Goal: Transaction & Acquisition: Purchase product/service

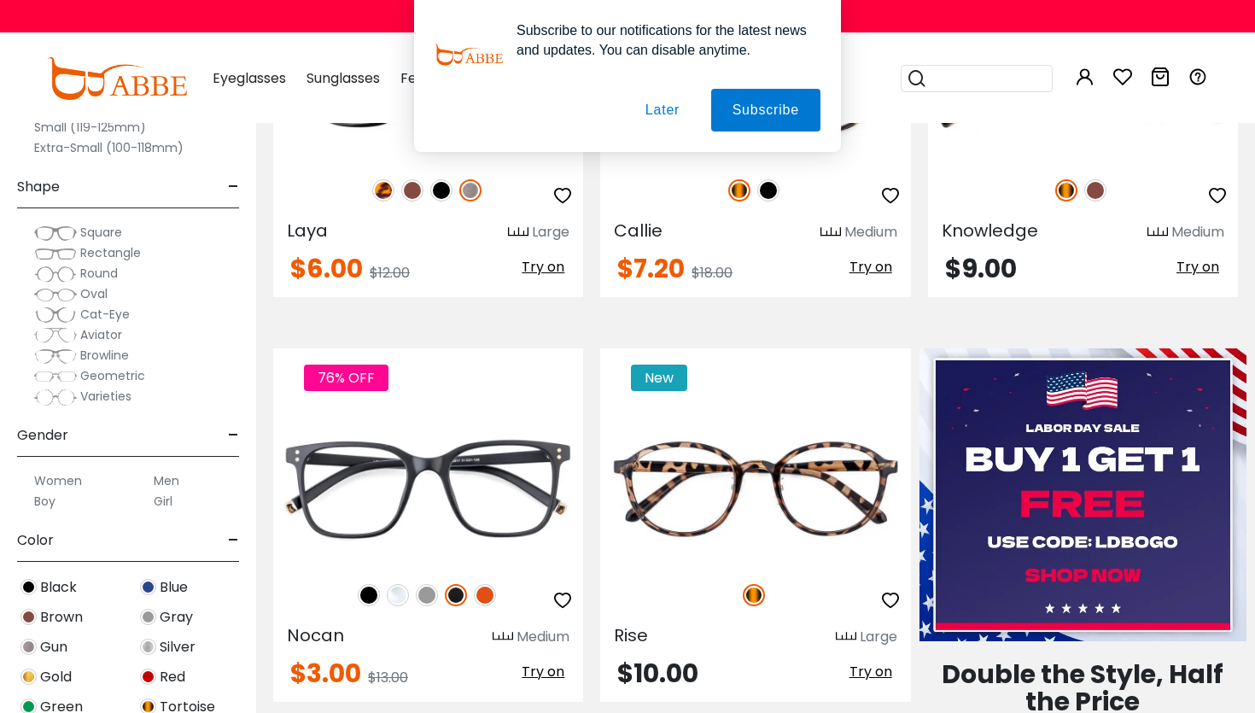
scroll to position [467, 0]
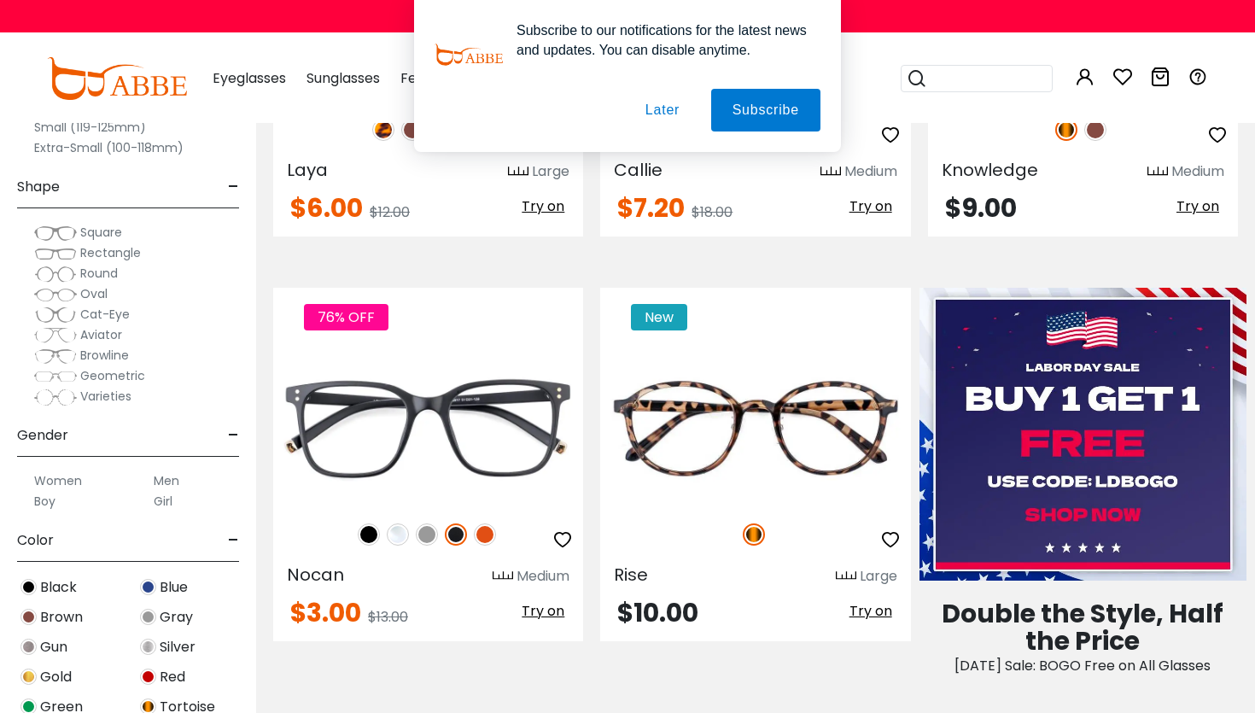
click at [164, 482] on label "Men" at bounding box center [167, 480] width 26 height 20
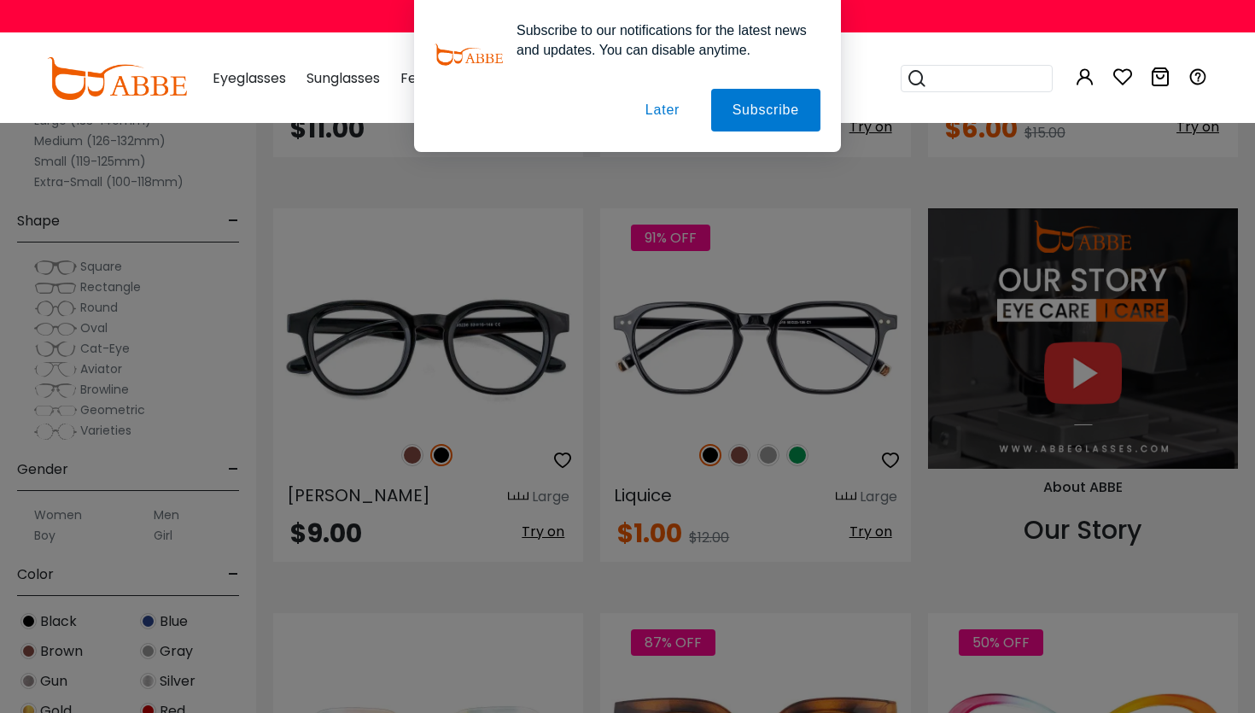
scroll to position [1440, 0]
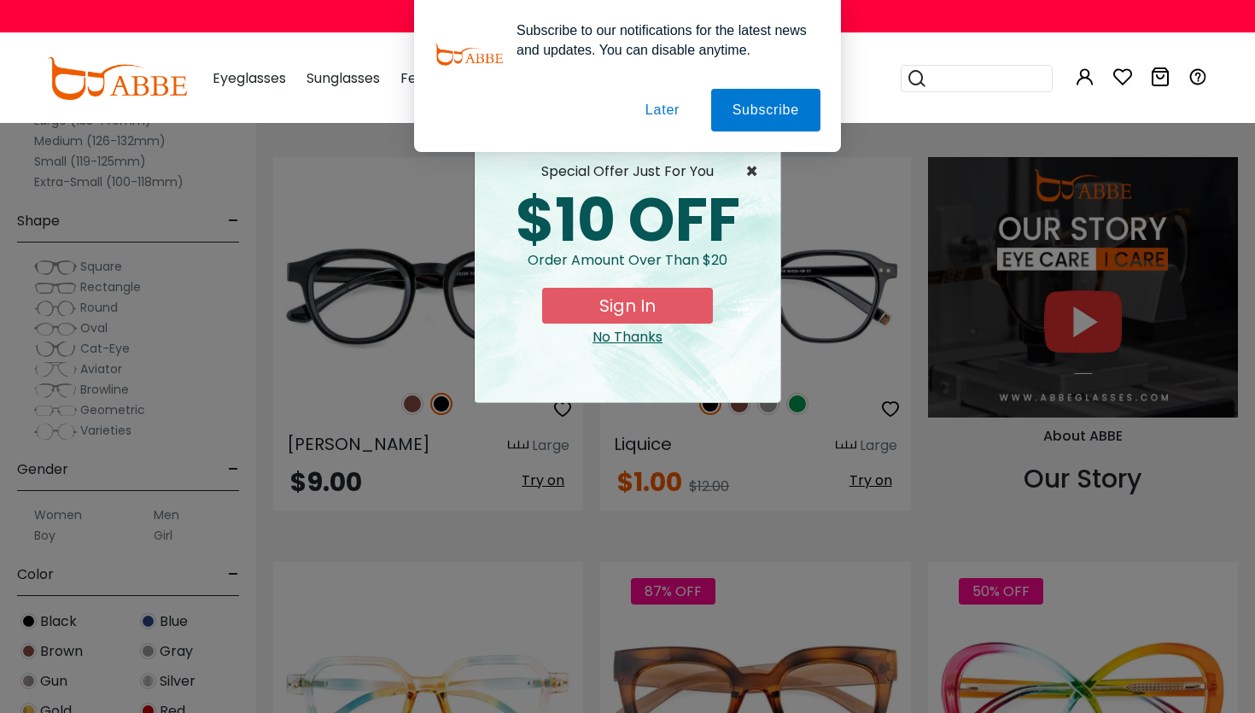
click at [751, 168] on span "×" at bounding box center [755, 171] width 21 height 20
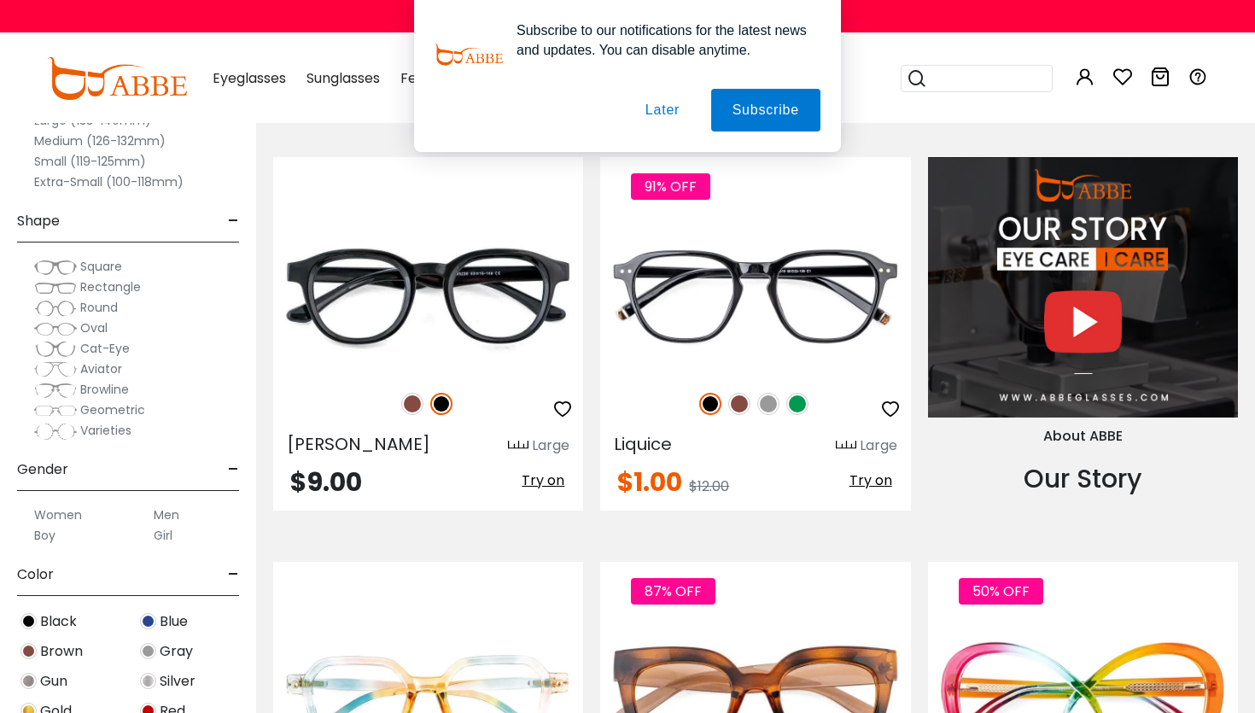
click at [0, 0] on button "Later" at bounding box center [0, 0] width 0 height 0
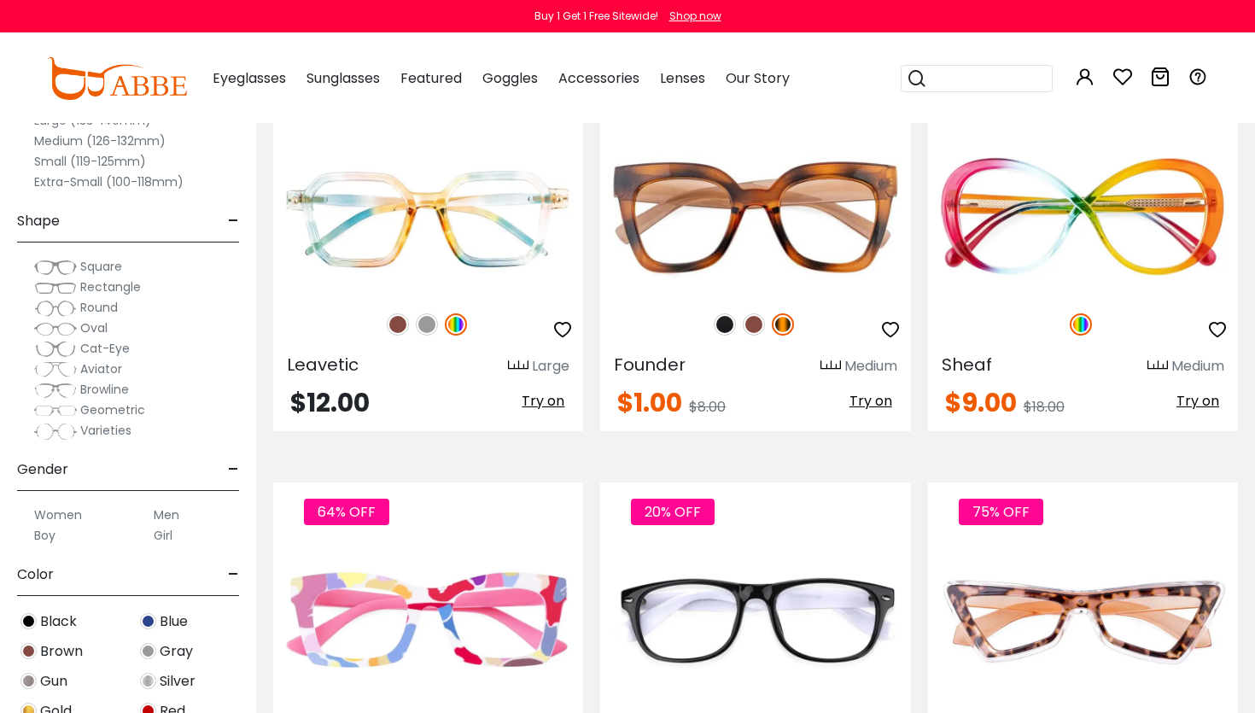
scroll to position [1927, 0]
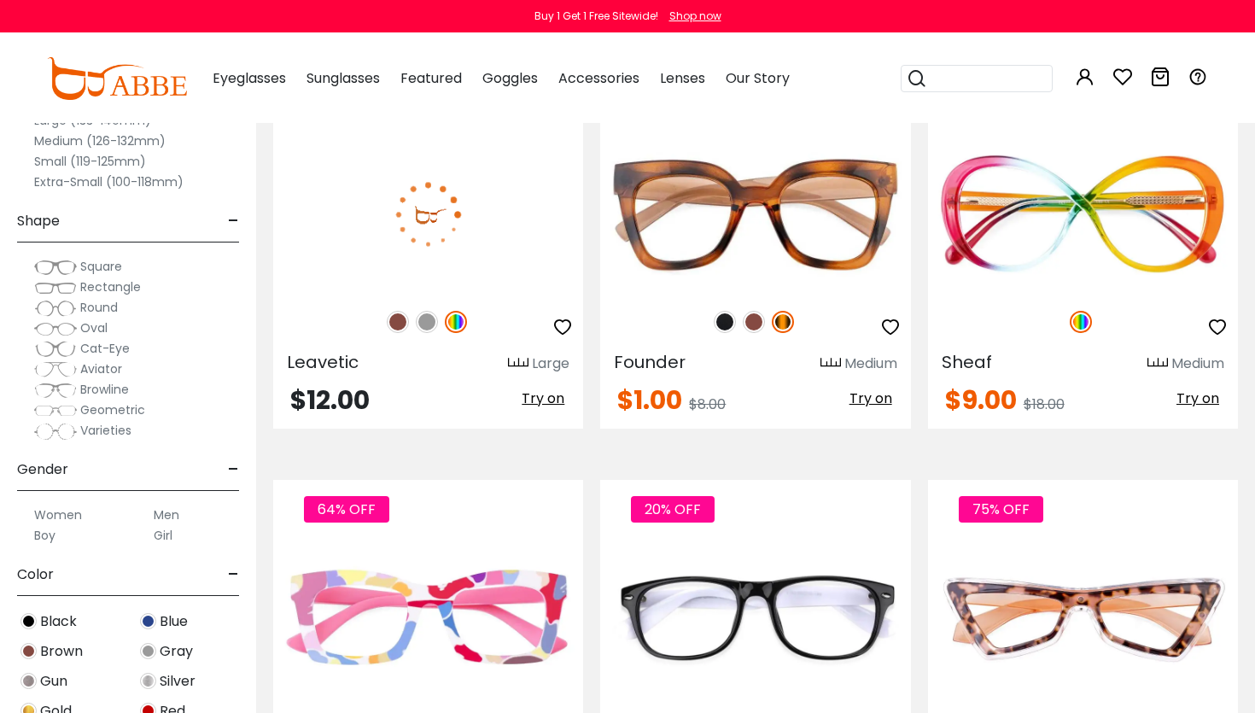
click at [424, 319] on img at bounding box center [427, 322] width 22 height 22
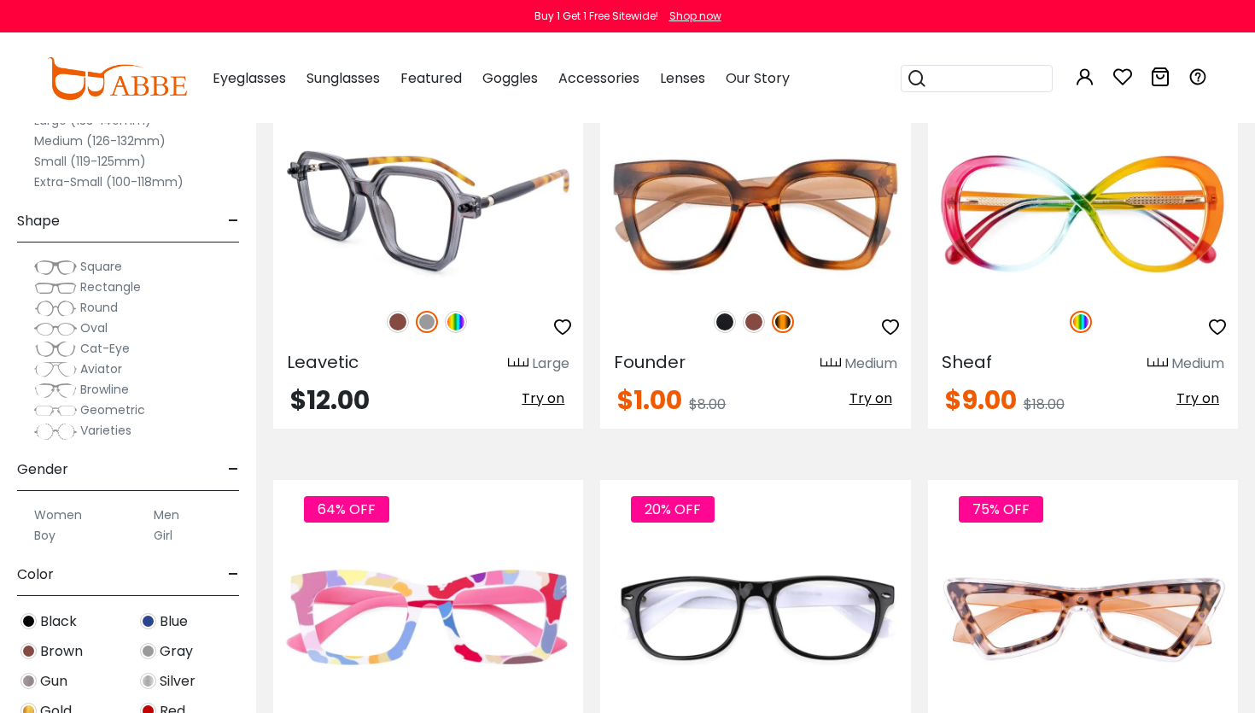
click at [399, 320] on img at bounding box center [398, 322] width 22 height 22
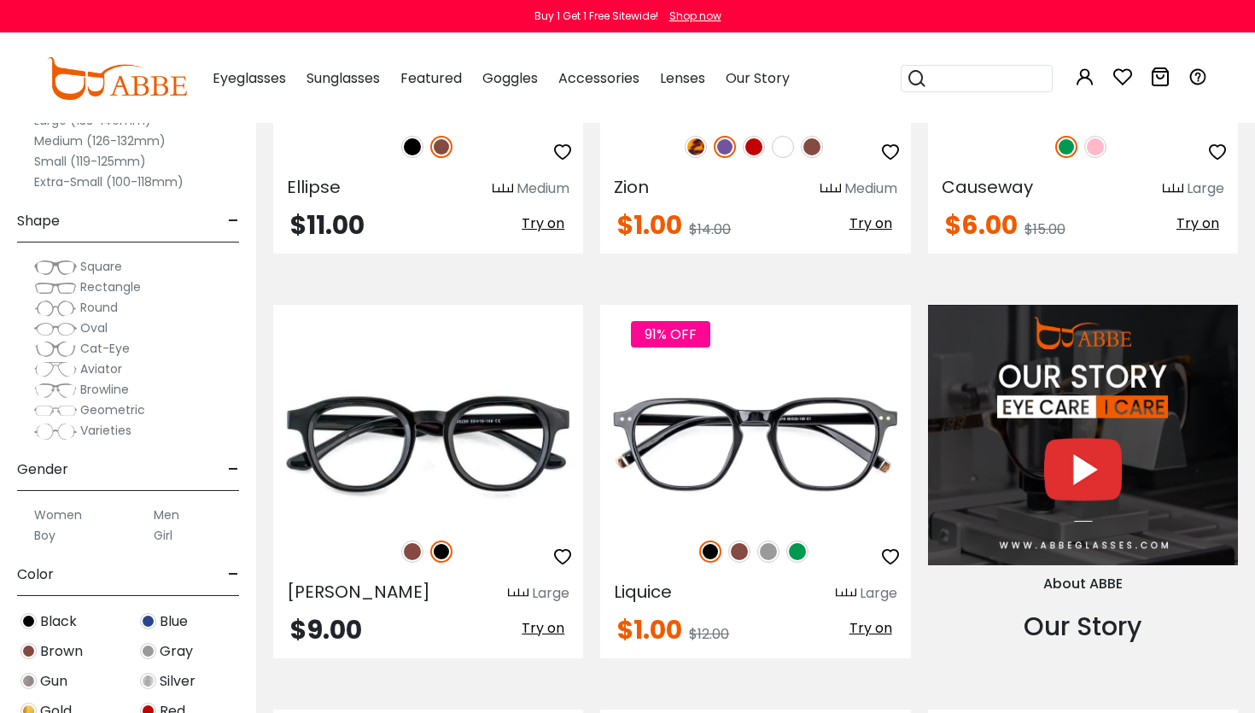
scroll to position [1330, 0]
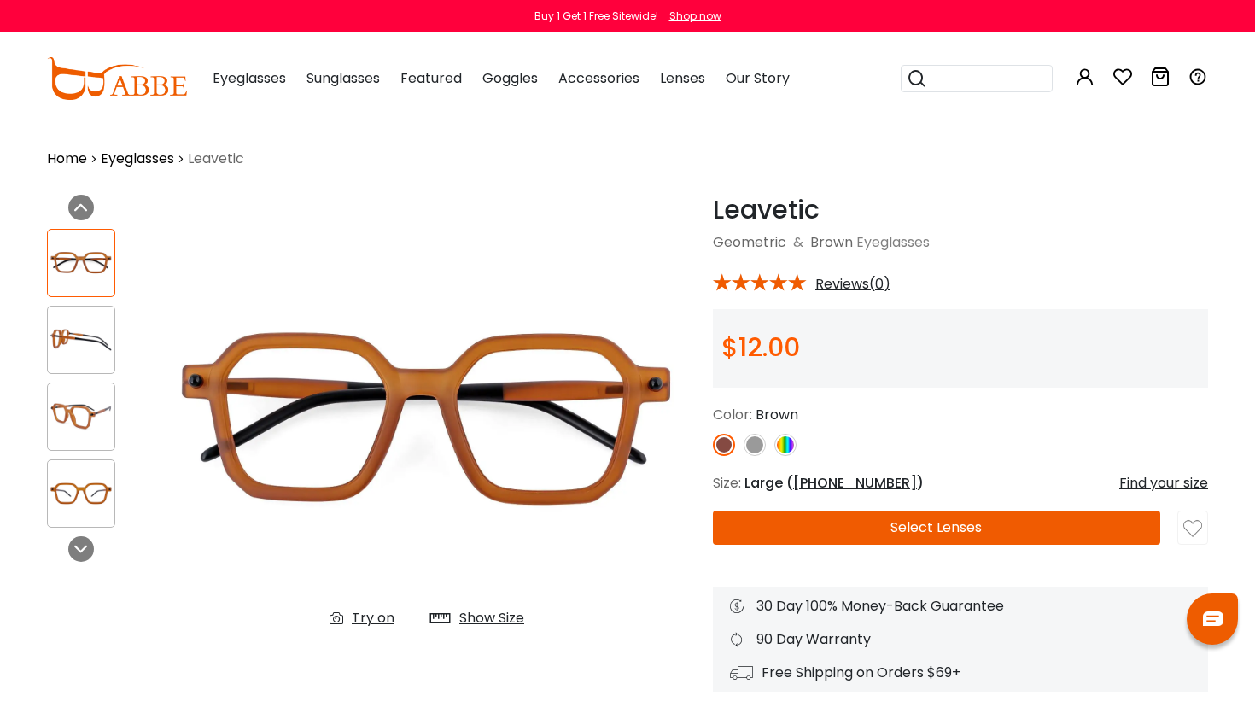
click at [873, 532] on button "Select Lenses" at bounding box center [936, 528] width 447 height 34
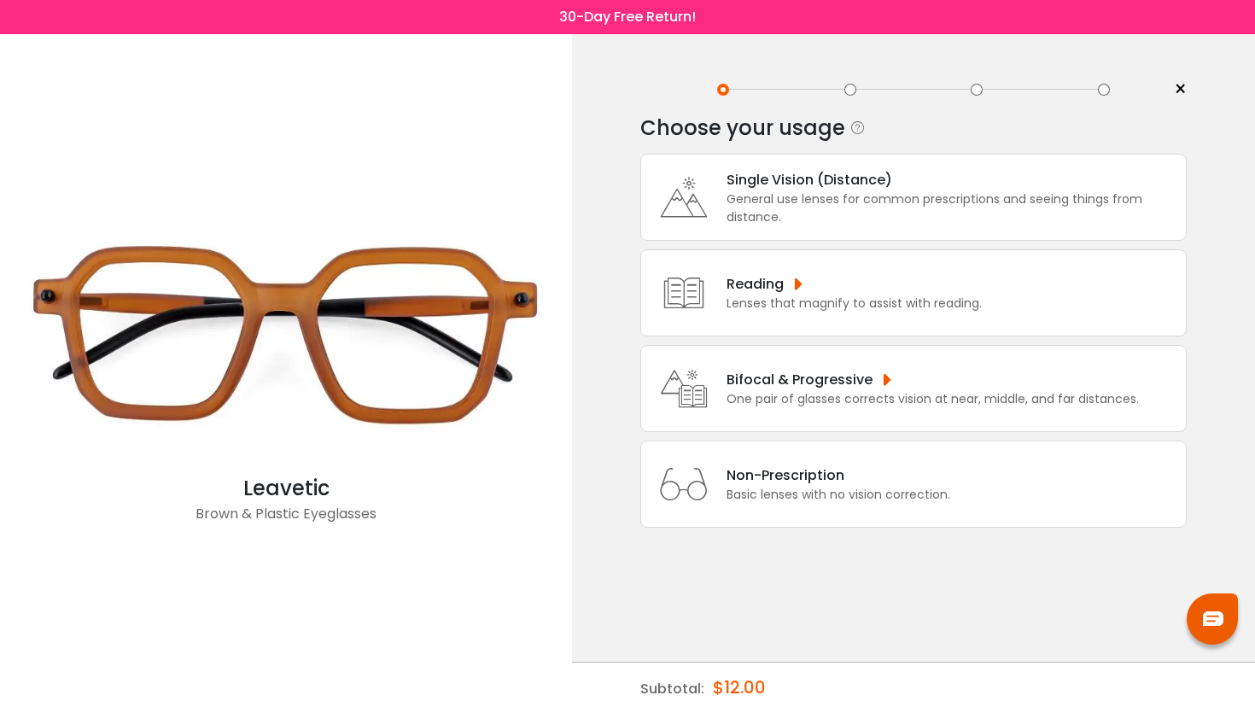
click at [805, 237] on div "Single Vision (Distance) General use lenses for common prescriptions and seeing…" at bounding box center [913, 197] width 546 height 87
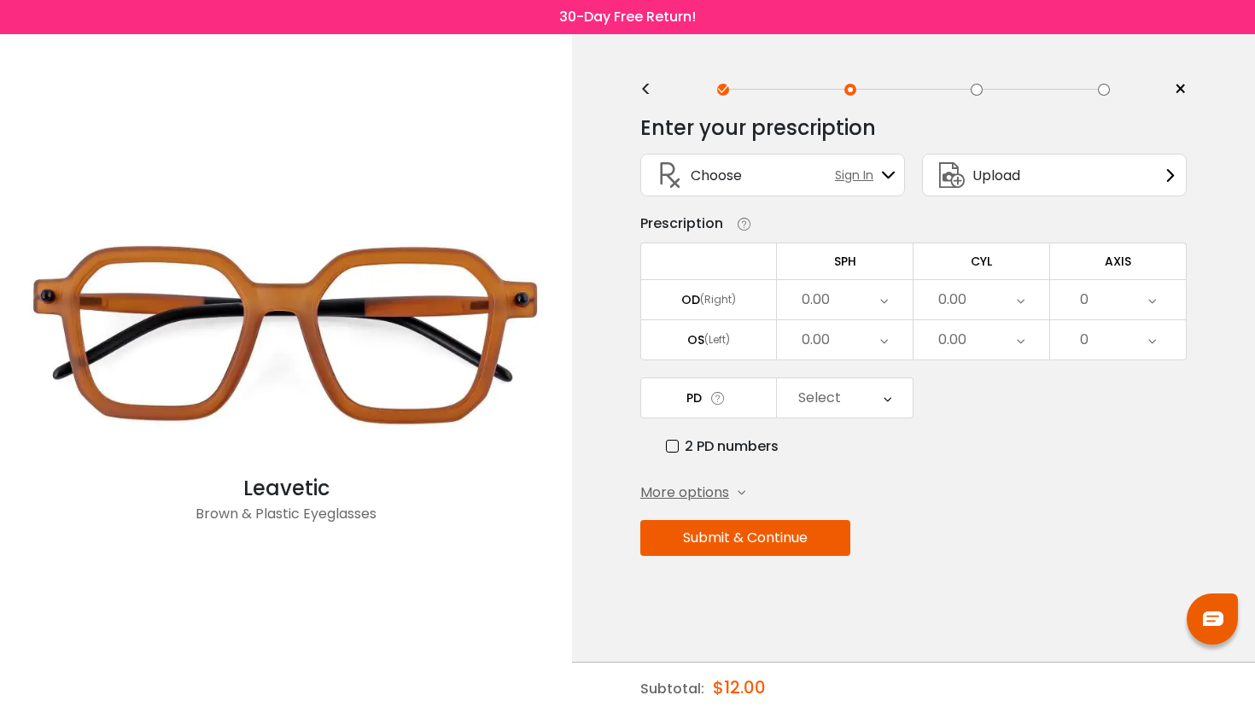
click at [989, 183] on span "Upload" at bounding box center [997, 175] width 48 height 21
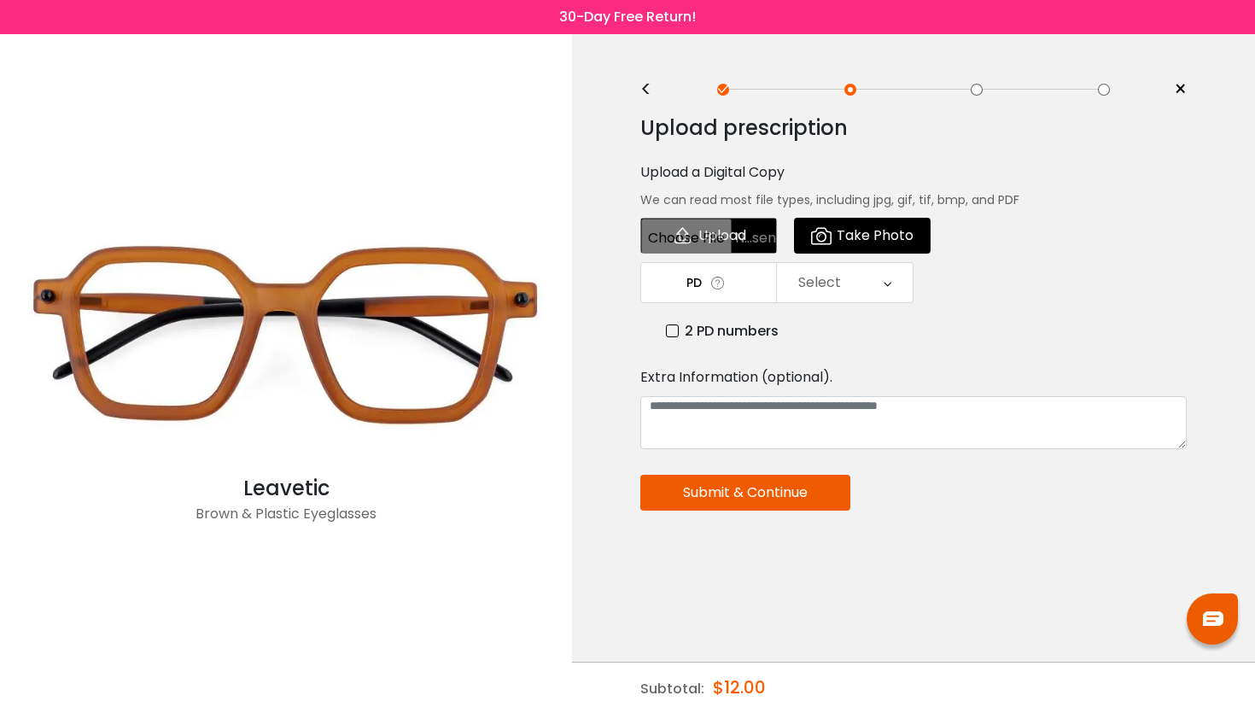
click at [716, 230] on input "file" at bounding box center [708, 236] width 137 height 36
type input "**********"
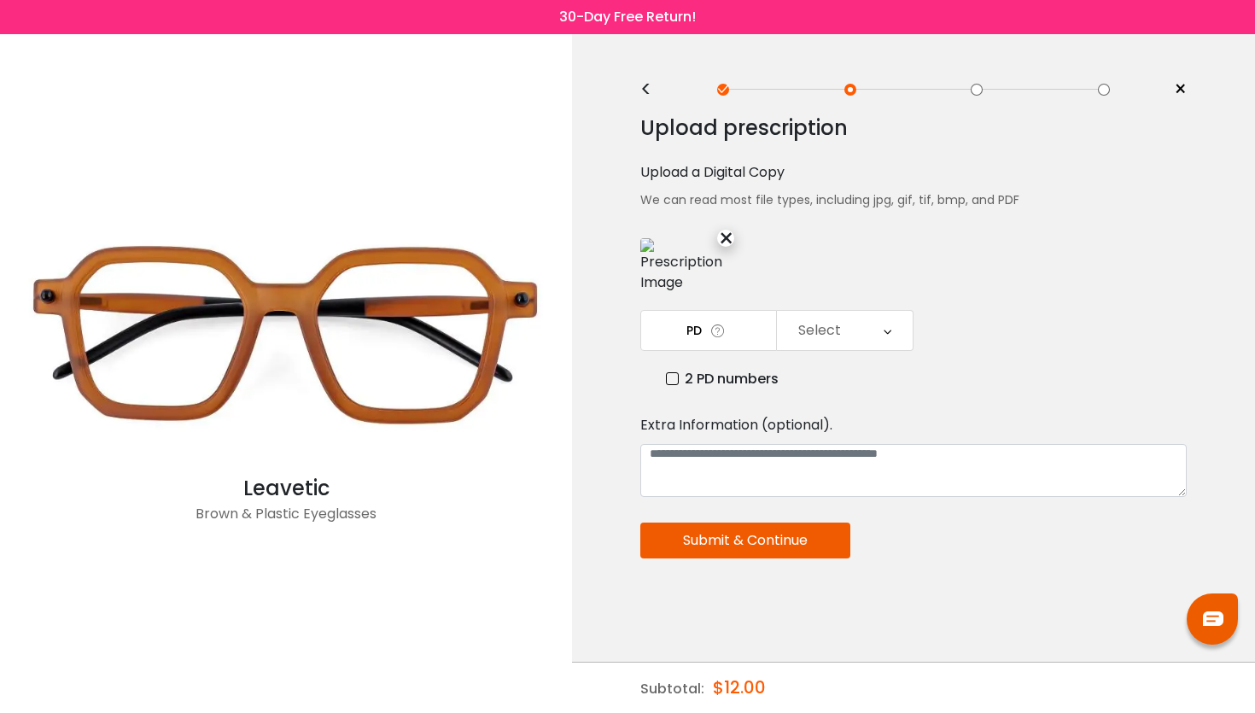
click at [828, 319] on div "Select" at bounding box center [819, 330] width 43 height 34
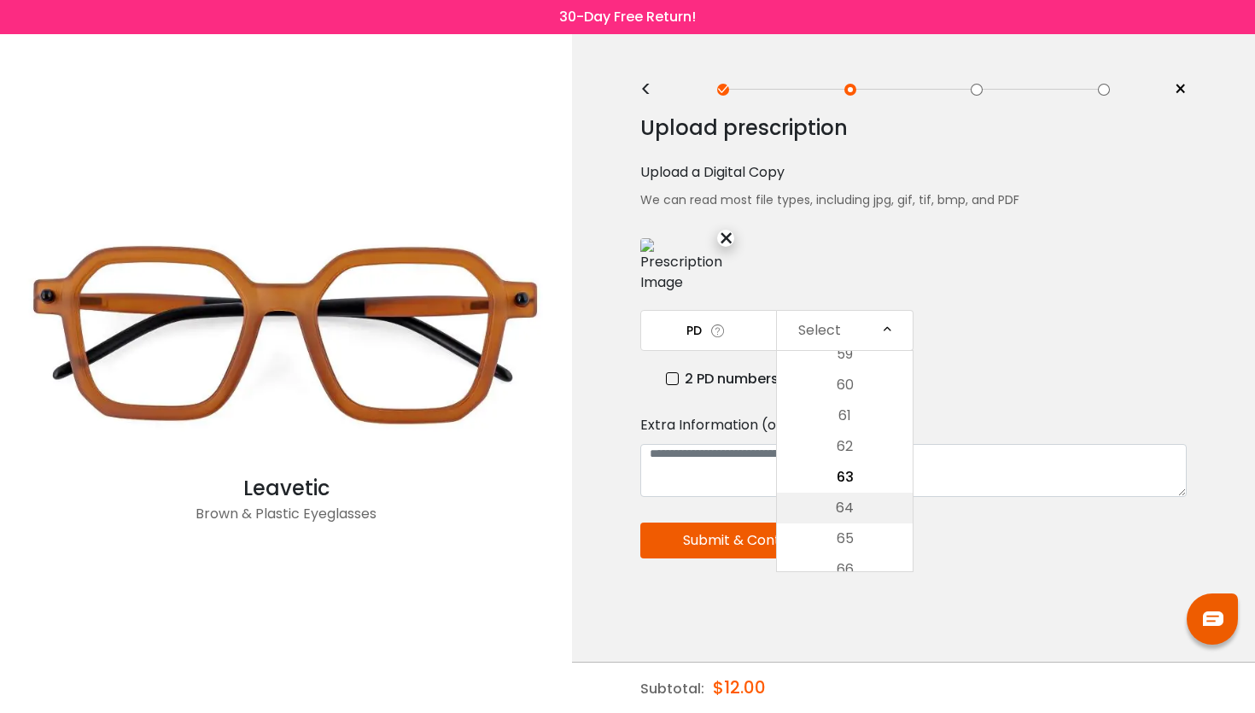
click at [842, 493] on li "64" at bounding box center [845, 508] width 136 height 31
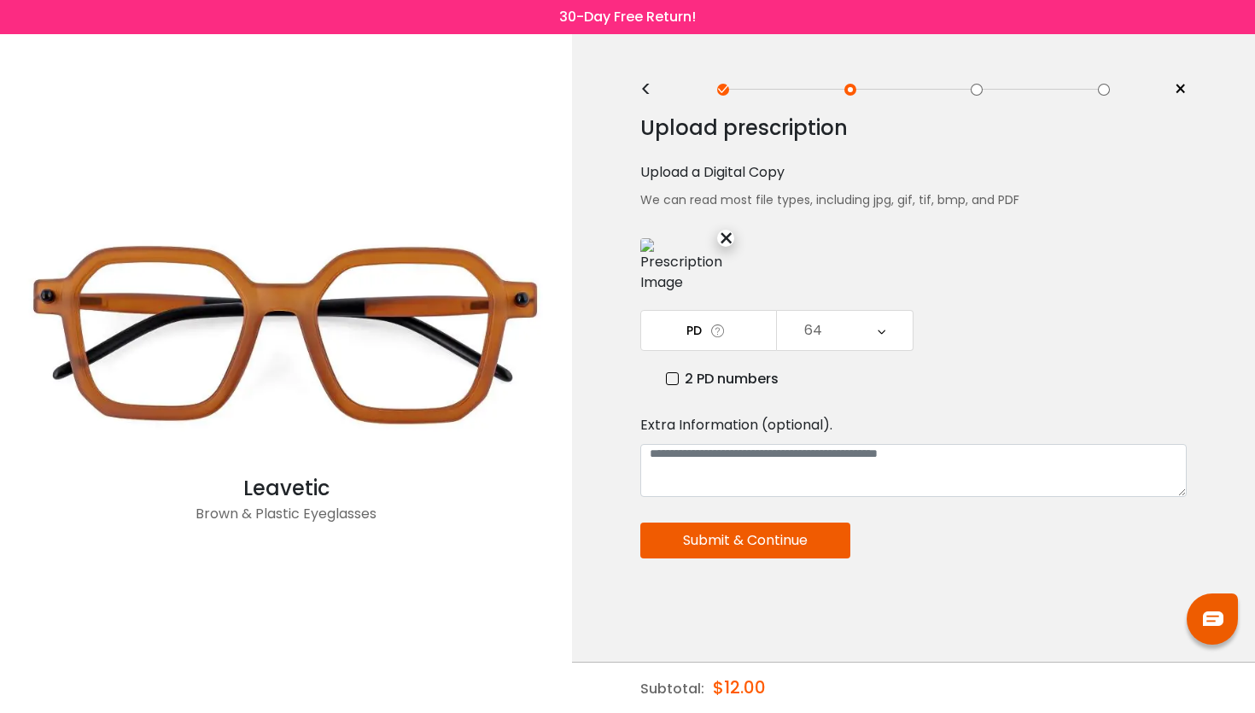
click at [751, 531] on button "Submit & Continue" at bounding box center [745, 541] width 210 height 36
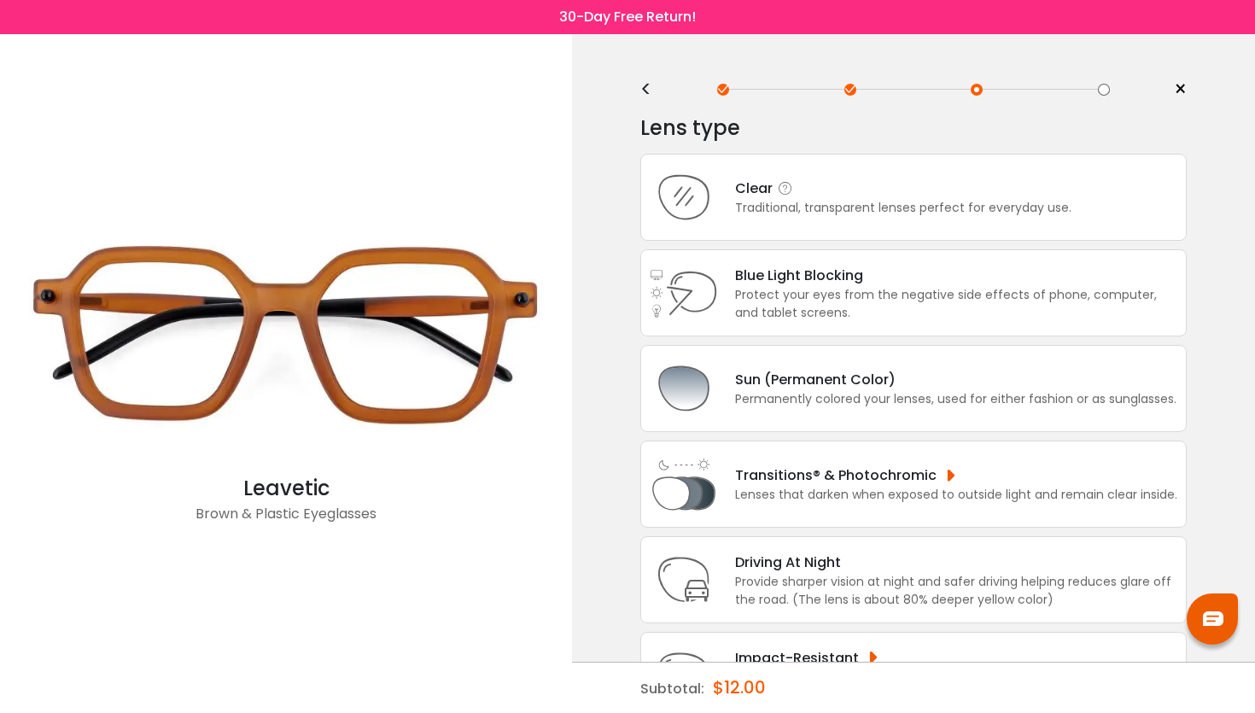
click at [876, 196] on div "Clear" at bounding box center [903, 188] width 336 height 21
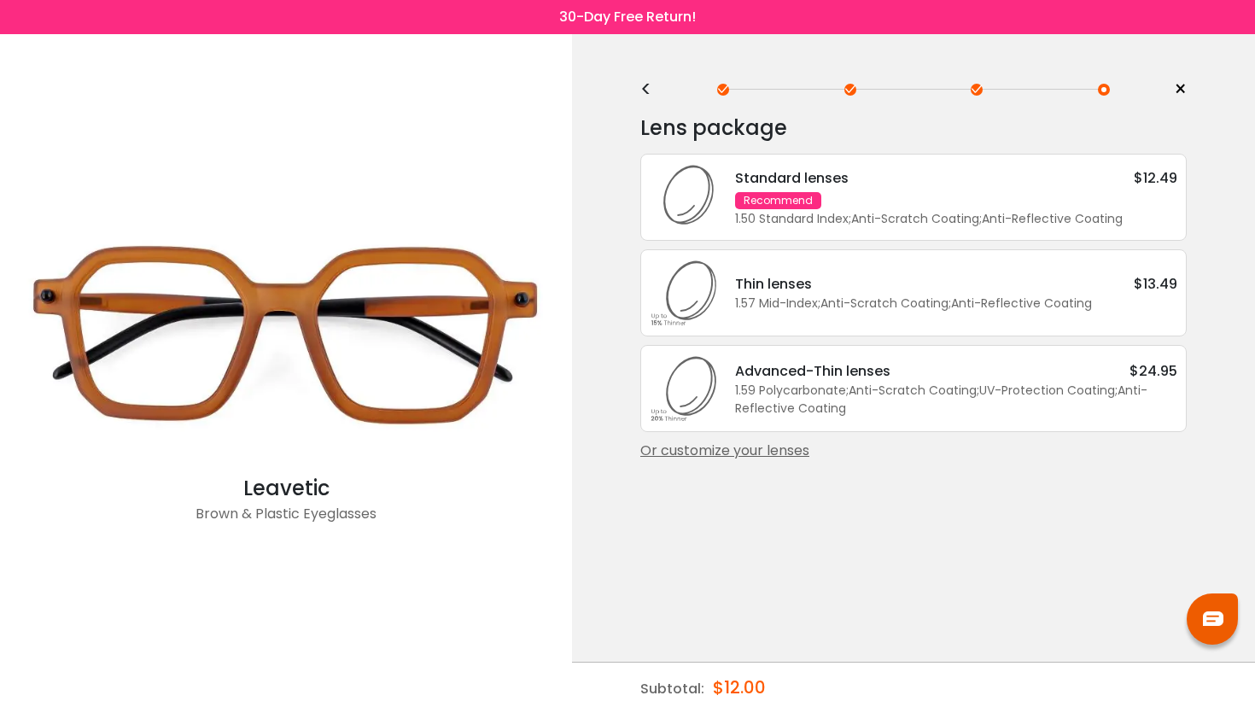
click at [870, 208] on div "Standard lenses $12.49 Recommend 1.50 Standard Index ; Anti-Scratch Coating ; A…" at bounding box center [947, 197] width 459 height 61
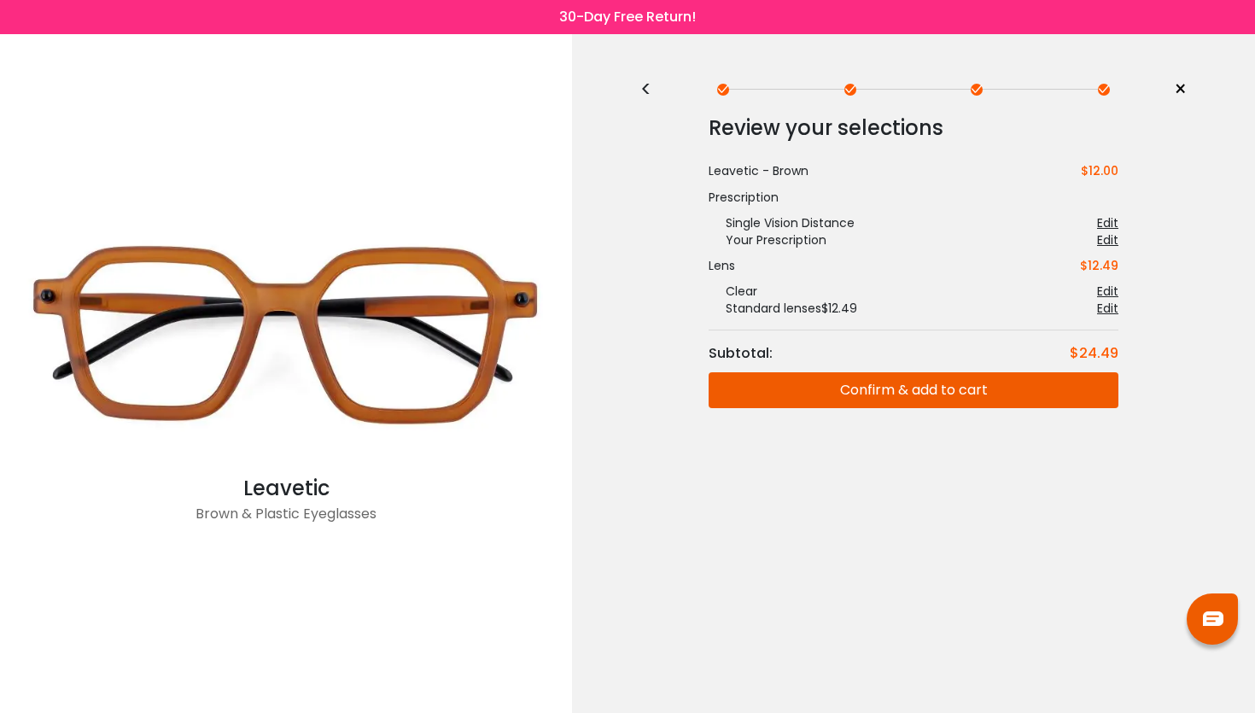
click at [911, 383] on button "Confirm & add to cart" at bounding box center [914, 390] width 410 height 36
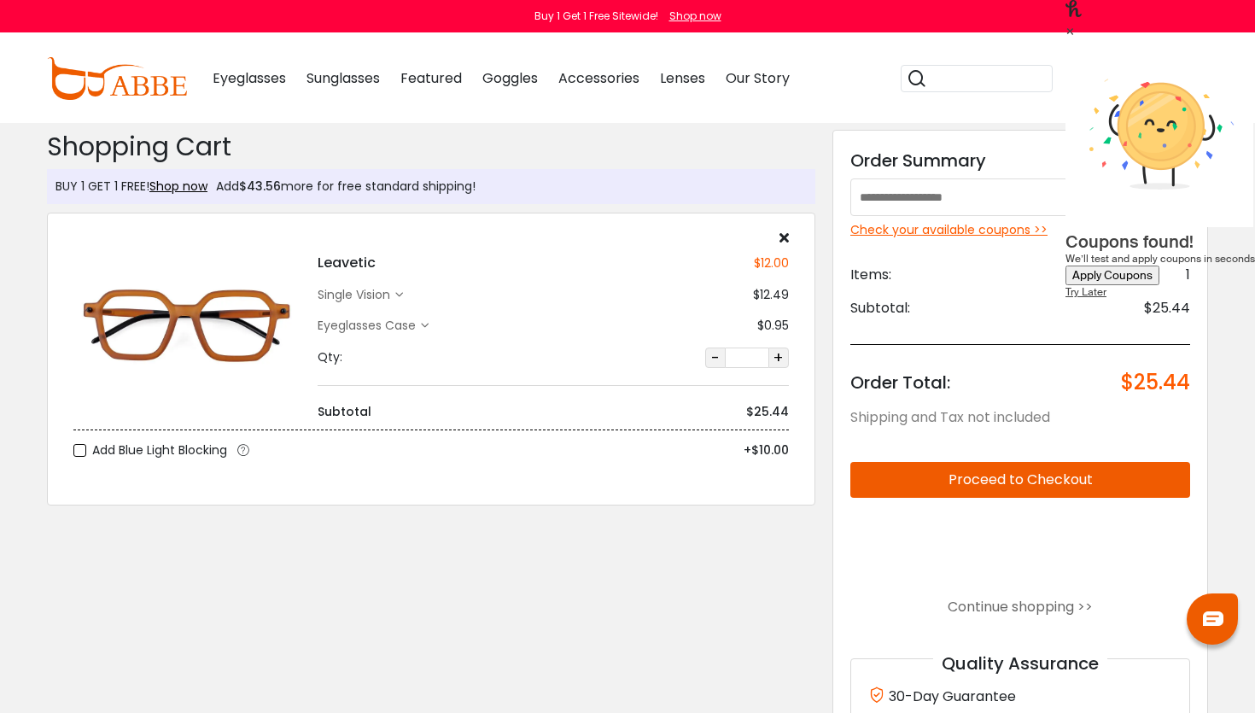
click at [1081, 268] on div "Apply Coupons" at bounding box center [1112, 275] width 80 height 15
